Goal: Task Accomplishment & Management: Manage account settings

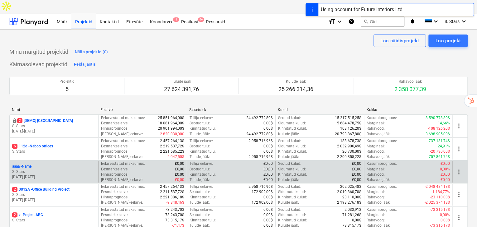
click at [460, 169] on span "more_vert" at bounding box center [458, 172] width 7 height 7
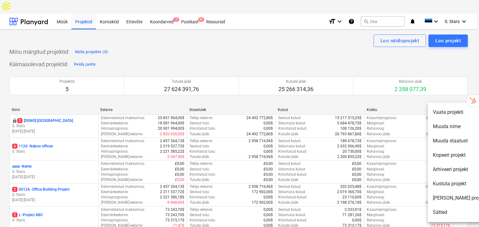
click at [453, 187] on li "Kustuta projekt" at bounding box center [459, 184] width 64 height 14
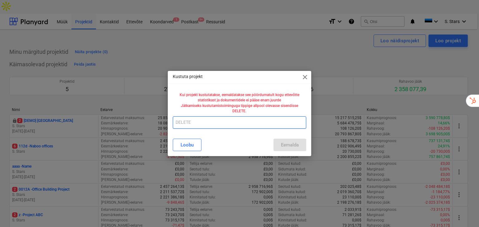
click at [268, 123] on input "text" at bounding box center [240, 123] width 134 height 12
type input "DELETE"
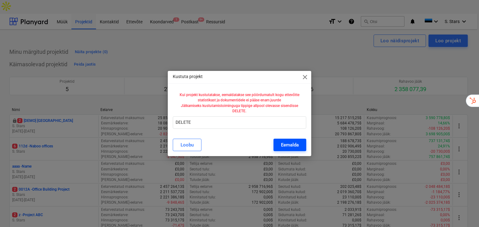
click at [297, 150] on button "Eemalda" at bounding box center [289, 145] width 33 height 12
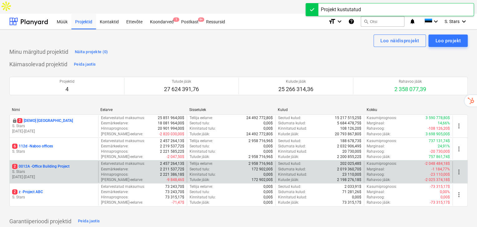
click at [460, 169] on span "more_vert" at bounding box center [458, 172] width 7 height 7
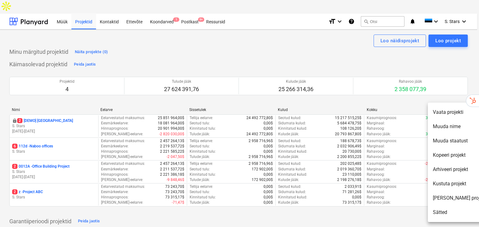
click at [451, 180] on li "Kustuta projekt" at bounding box center [459, 184] width 64 height 14
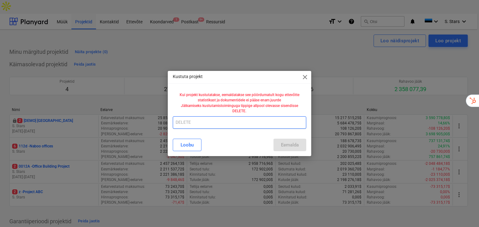
click at [280, 126] on input "text" at bounding box center [240, 123] width 134 height 12
type input "DELETE"
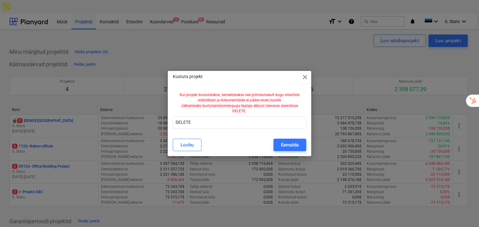
click at [286, 134] on div "Kustuta projekt close Kui projekt kustutatakse, eemaldatakse see pöördumatult k…" at bounding box center [240, 113] width 144 height 85
click at [289, 144] on div "Eemalda" at bounding box center [290, 145] width 18 height 8
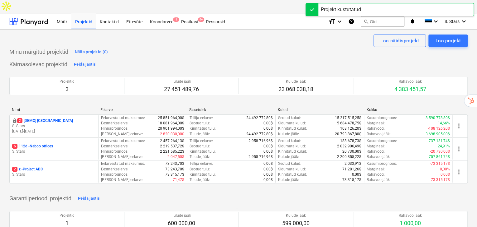
click at [434, 4] on div "Projekt kustutatud" at bounding box center [389, 9] width 168 height 13
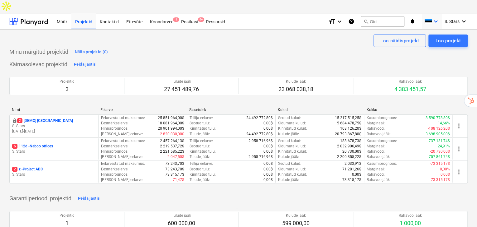
click at [434, 18] on icon "keyboard_arrow_down" at bounding box center [435, 21] width 7 height 7
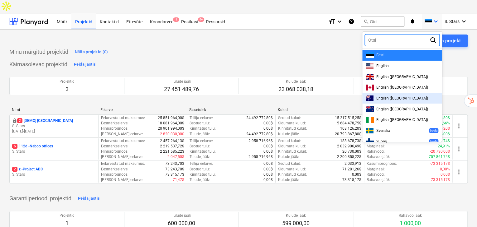
click at [398, 96] on span "English ([GEOGRAPHIC_DATA])" at bounding box center [402, 98] width 52 height 4
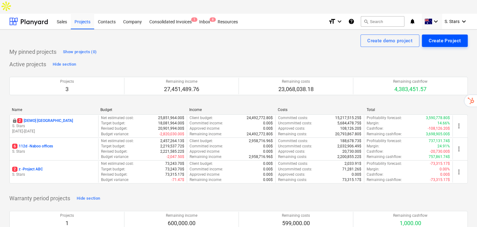
click at [442, 37] on div "Create Project" at bounding box center [444, 41] width 32 height 8
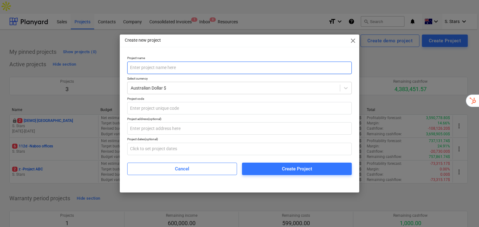
click at [275, 65] on input "text" at bounding box center [239, 68] width 224 height 12
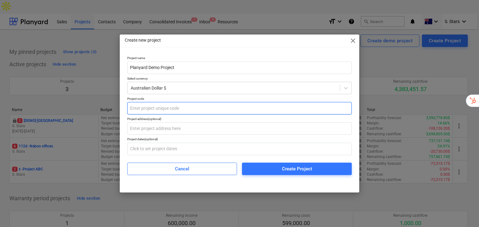
type input "Planyard Demo Project"
click at [247, 106] on input "text" at bounding box center [239, 108] width 224 height 12
type input "ABC111"
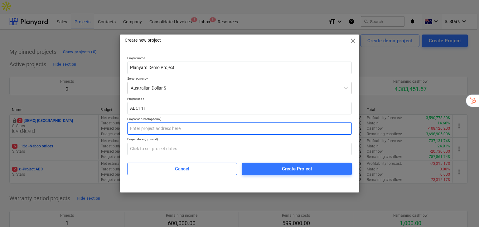
click at [257, 126] on input "text" at bounding box center [239, 128] width 224 height 12
type input "[STREET_ADDRESS]"
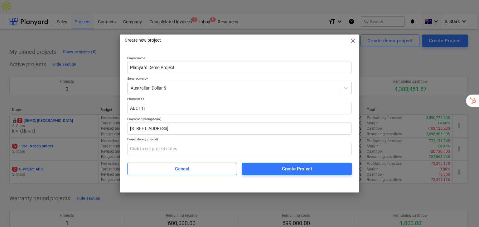
click at [296, 169] on div "Create Project" at bounding box center [297, 169] width 30 height 8
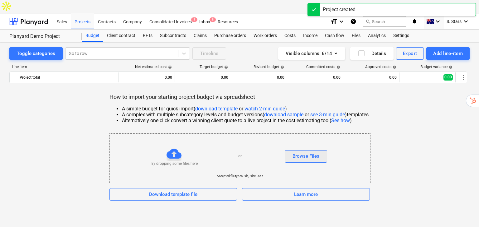
click at [322, 150] on button "Browse Files" at bounding box center [305, 156] width 42 height 12
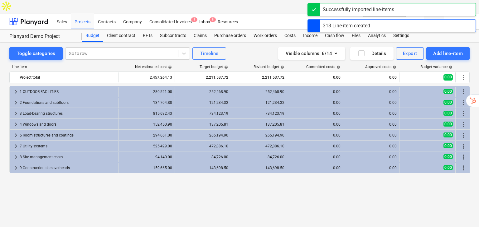
click at [278, 42] on div "Toggle categories Go to row Timeline Visible columns : 6/14 Details Export Add …" at bounding box center [239, 134] width 479 height 185
click at [275, 42] on div "Toggle categories Go to row Timeline Visible columns : 6/14 Details Export Add …" at bounding box center [239, 134] width 479 height 185
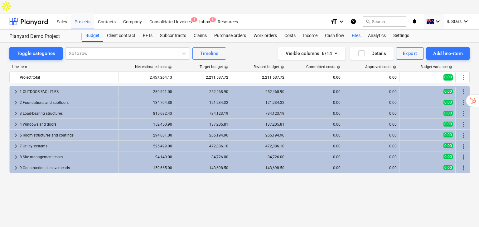
click at [351, 30] on div "Files" at bounding box center [356, 36] width 16 height 12
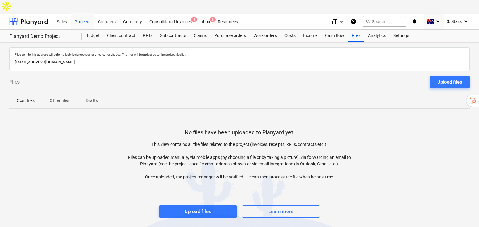
click at [228, 193] on div at bounding box center [239, 199] width 460 height 12
click at [226, 208] on span "Upload files" at bounding box center [198, 212] width 64 height 8
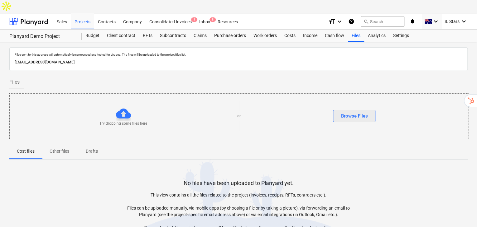
click at [351, 112] on div "Browse Files" at bounding box center [354, 116] width 27 height 8
